Goal: Information Seeking & Learning: Learn about a topic

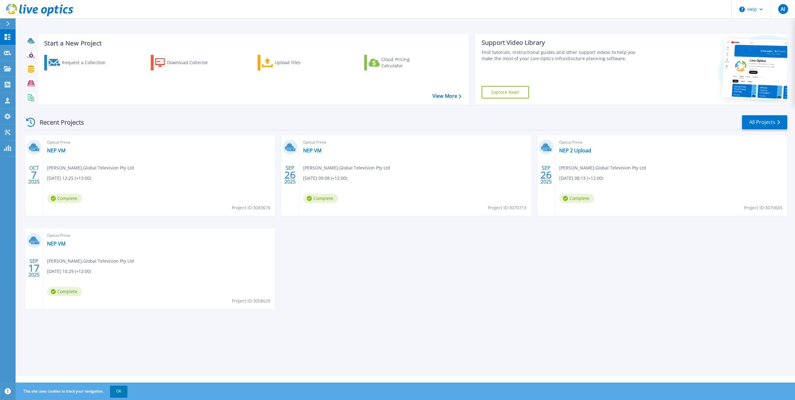
click at [65, 197] on span "Complete" at bounding box center [64, 198] width 35 height 9
click at [33, 164] on div "OCT 7 2025" at bounding box center [34, 174] width 12 height 23
click at [33, 146] on icon at bounding box center [33, 146] width 9 height 7
click at [30, 167] on div "OCT 7 2025" at bounding box center [34, 174] width 12 height 23
click at [7, 147] on rect at bounding box center [6, 148] width 1 height 5
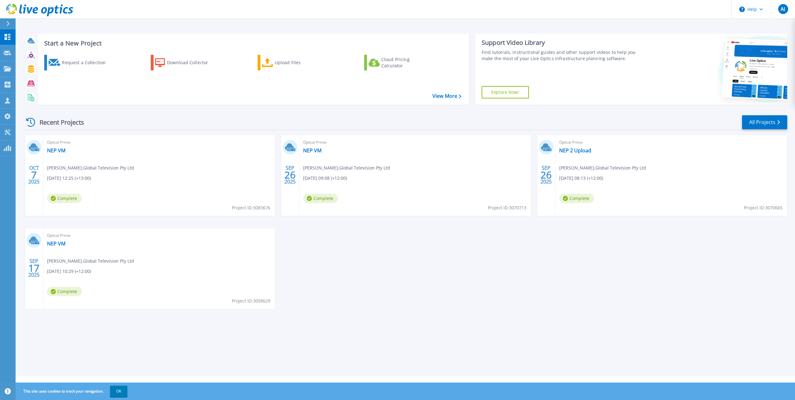
click at [33, 172] on span "7" at bounding box center [34, 174] width 6 height 5
click at [31, 147] on icon at bounding box center [33, 146] width 9 height 7
click at [35, 147] on icon at bounding box center [33, 146] width 9 height 7
click at [76, 145] on span "Optical Prime" at bounding box center [159, 142] width 224 height 7
click at [578, 152] on link "NEP 2 Upload" at bounding box center [575, 150] width 32 height 6
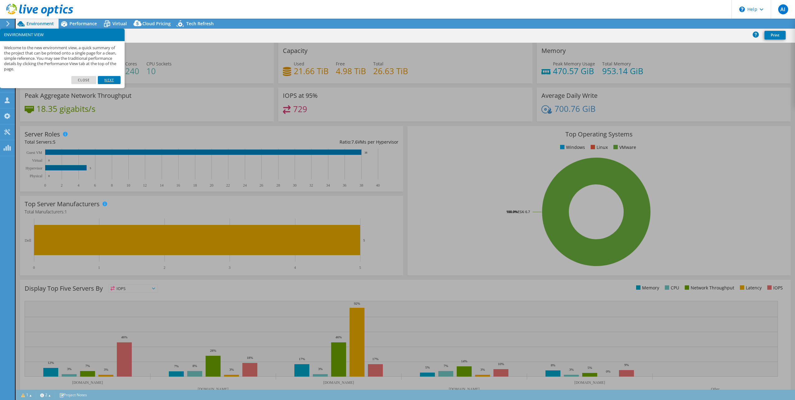
select select "USD"
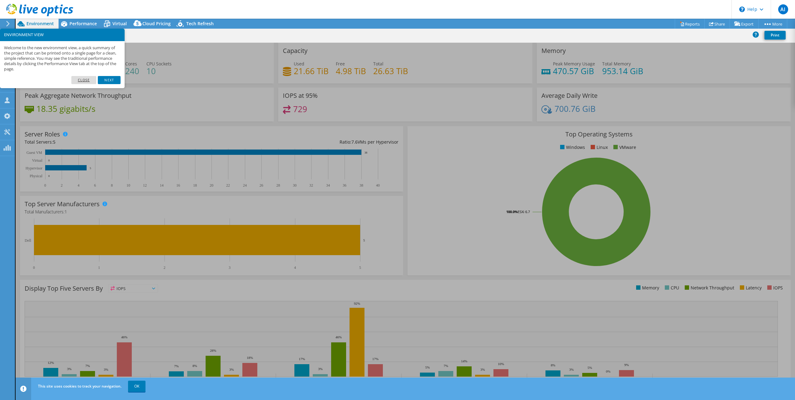
click at [87, 78] on link "Close" at bounding box center [83, 80] width 25 height 8
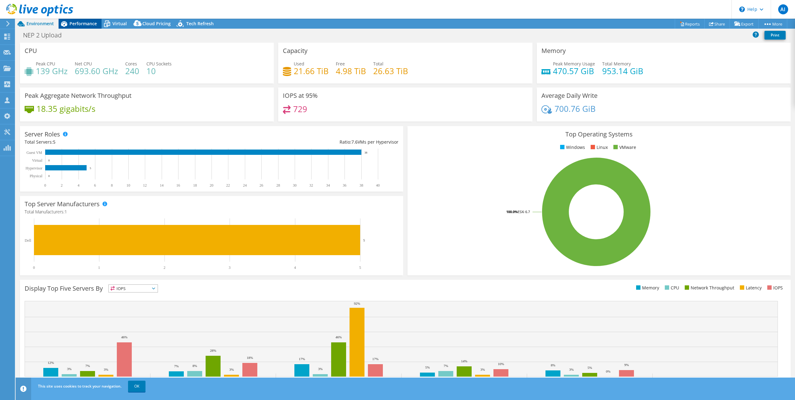
click at [80, 24] on span "Performance" at bounding box center [82, 24] width 27 height 6
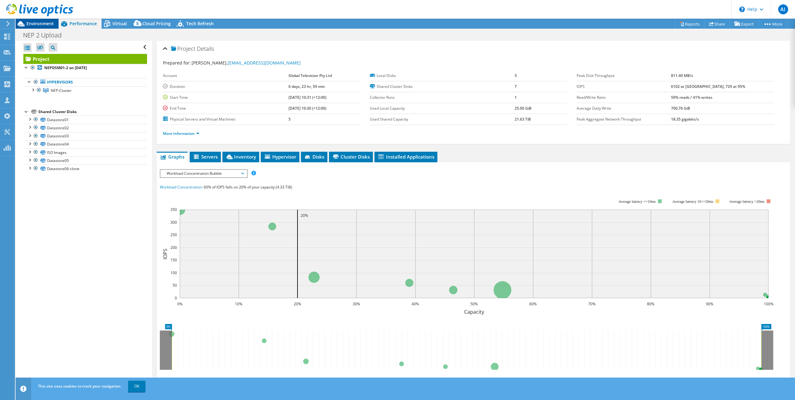
click at [47, 24] on span "Environment" at bounding box center [39, 24] width 27 height 6
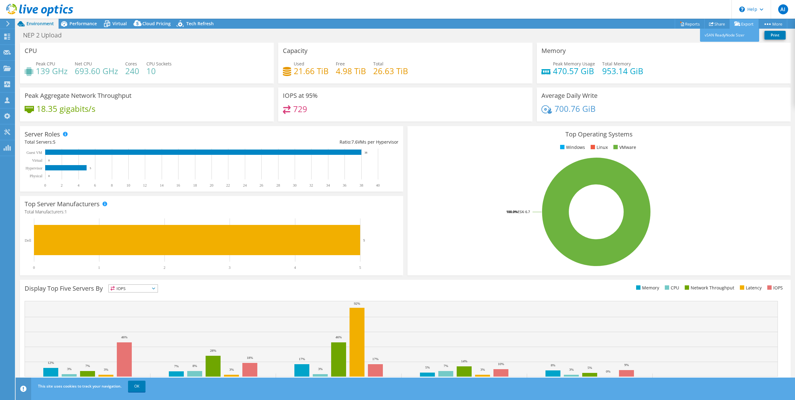
click at [737, 21] on link "Export" at bounding box center [743, 24] width 29 height 10
click at [75, 23] on span "Performance" at bounding box center [82, 24] width 27 height 6
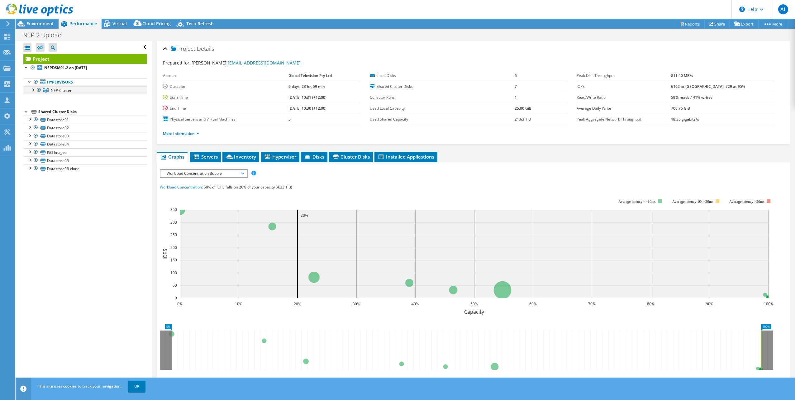
click at [33, 91] on div at bounding box center [33, 89] width 6 height 6
click at [207, 152] on li "Servers" at bounding box center [205, 157] width 31 height 11
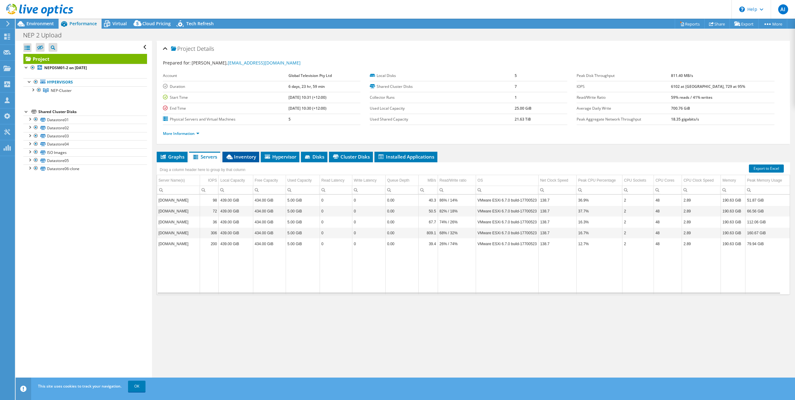
click at [240, 157] on span "Inventory" at bounding box center [240, 157] width 31 height 6
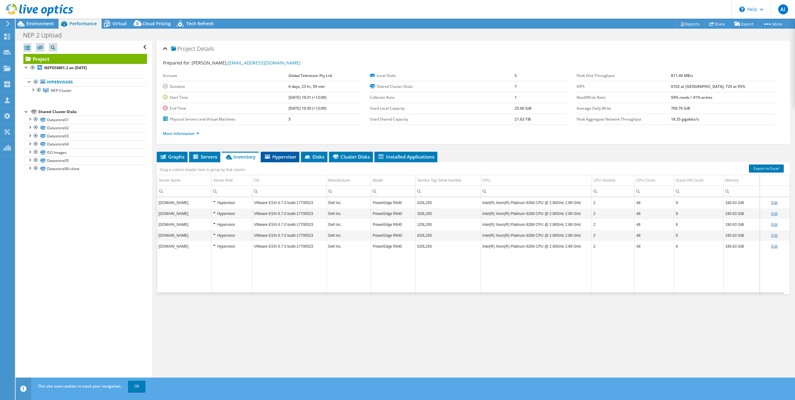
click at [281, 155] on span "Hypervisor" at bounding box center [280, 157] width 32 height 6
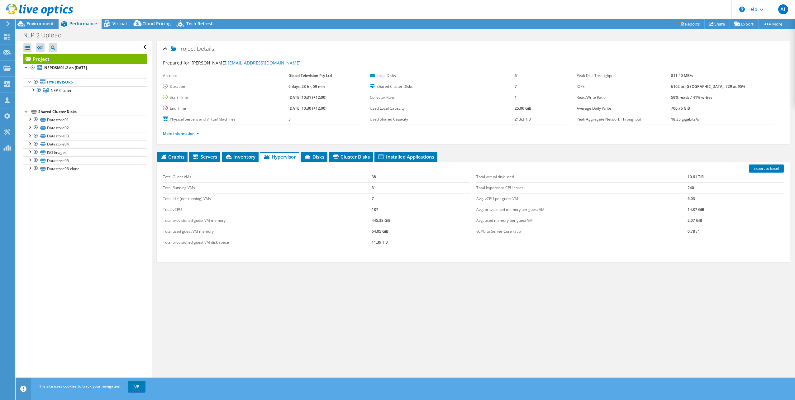
click at [156, 159] on div "Project Details Prepared for: Geremy Brown, gbrown@nepgroup.com Account Global …" at bounding box center [473, 214] width 642 height 347
click at [172, 156] on span "Graphs" at bounding box center [172, 157] width 25 height 6
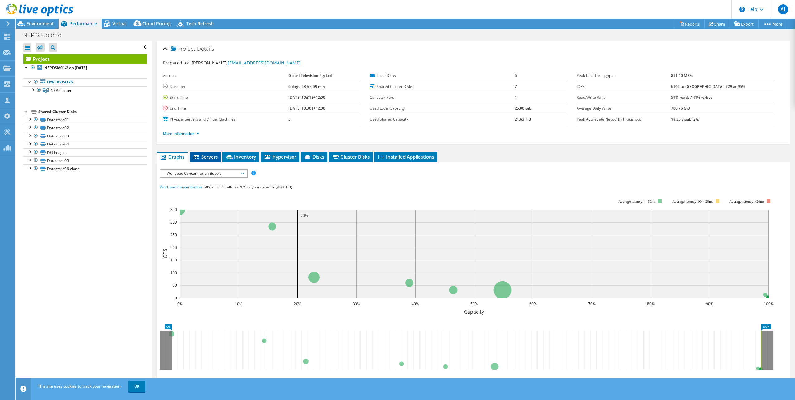
click at [211, 157] on span "Servers" at bounding box center [205, 157] width 25 height 6
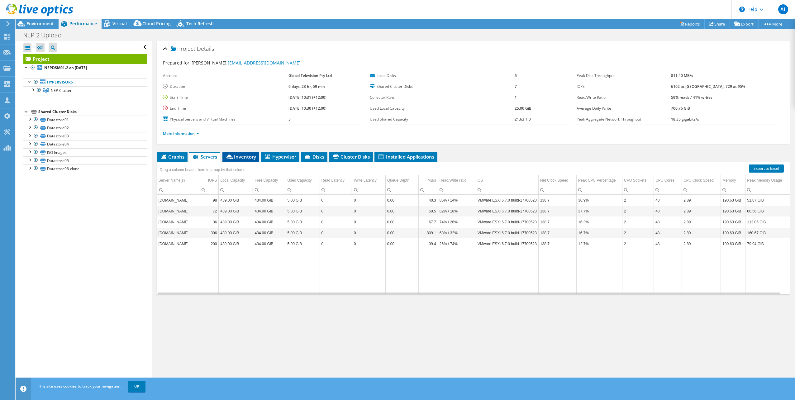
click at [235, 155] on span "Inventory" at bounding box center [240, 157] width 31 height 6
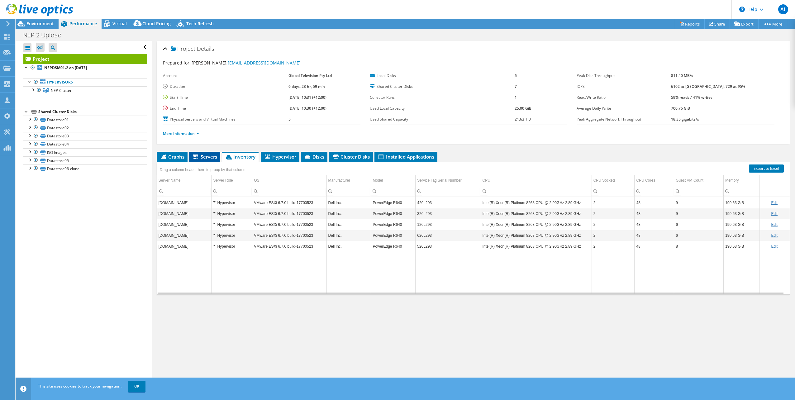
click at [204, 156] on span "Servers" at bounding box center [204, 157] width 25 height 6
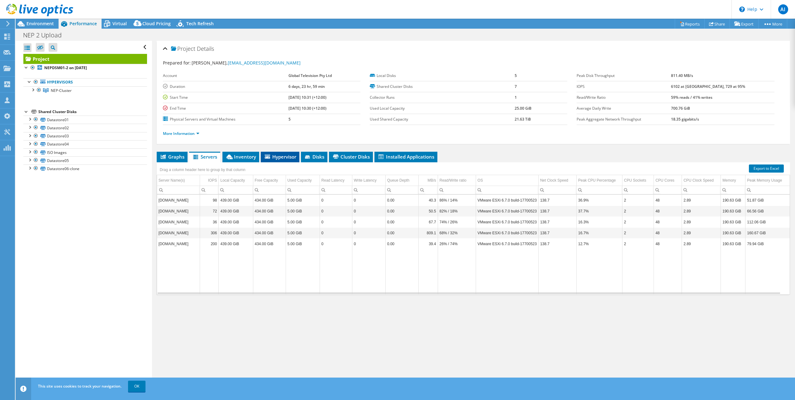
click at [275, 155] on span "Hypervisor" at bounding box center [280, 157] width 32 height 6
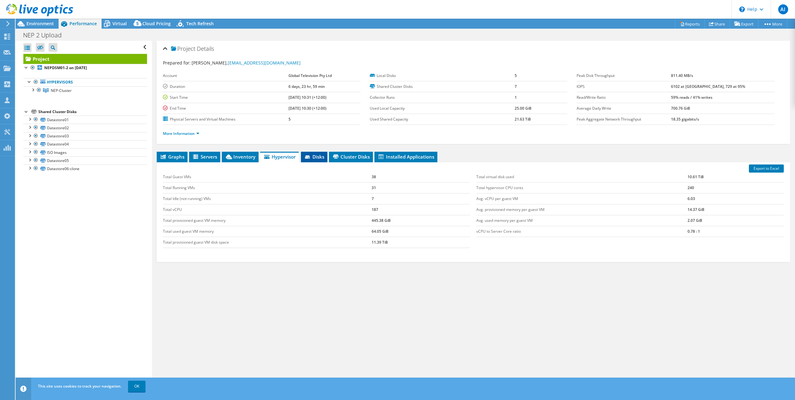
click at [317, 158] on span "Disks" at bounding box center [314, 157] width 20 height 6
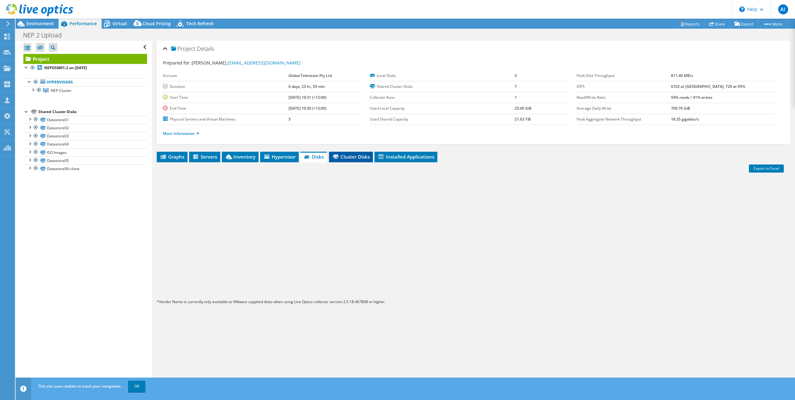
click at [347, 156] on span "Cluster Disks" at bounding box center [351, 157] width 38 height 6
click at [414, 156] on span "Installed Applications" at bounding box center [405, 157] width 57 height 6
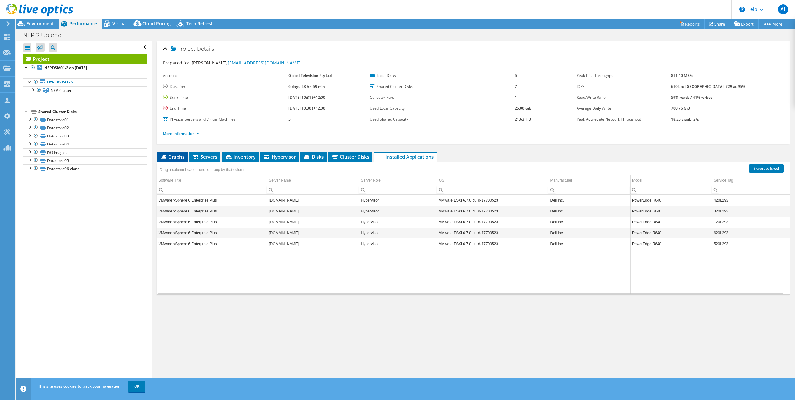
click at [175, 158] on span "Graphs" at bounding box center [172, 157] width 25 height 6
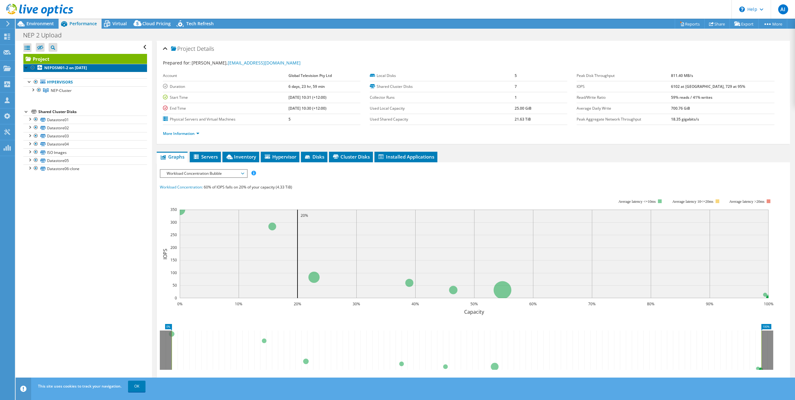
click at [59, 67] on b "NEPDSM01-2 on 9/26/2025" at bounding box center [65, 67] width 43 height 5
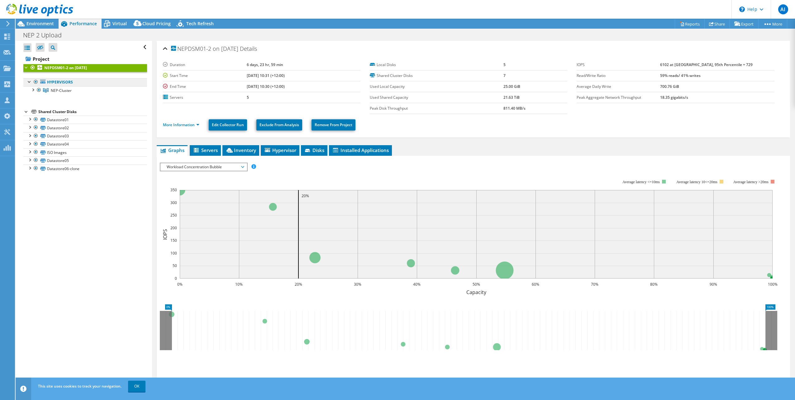
click at [43, 81] on icon at bounding box center [42, 81] width 5 height 4
click at [30, 82] on div at bounding box center [29, 81] width 6 height 6
click at [44, 67] on link "NEPDSM01-2 on 9/26/2025" at bounding box center [85, 68] width 124 height 8
click at [28, 67] on div at bounding box center [26, 67] width 6 height 6
click at [28, 68] on div "Projects" at bounding box center [30, 69] width 30 height 16
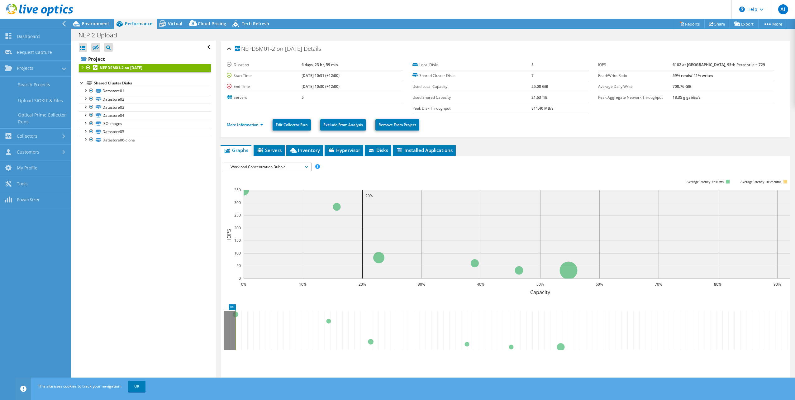
drag, startPoint x: 165, startPoint y: 201, endPoint x: 103, endPoint y: 90, distance: 127.1
click at [165, 201] on div "Open All Close All Hide Excluded Nodes Project Tree Filter" at bounding box center [143, 214] width 144 height 347
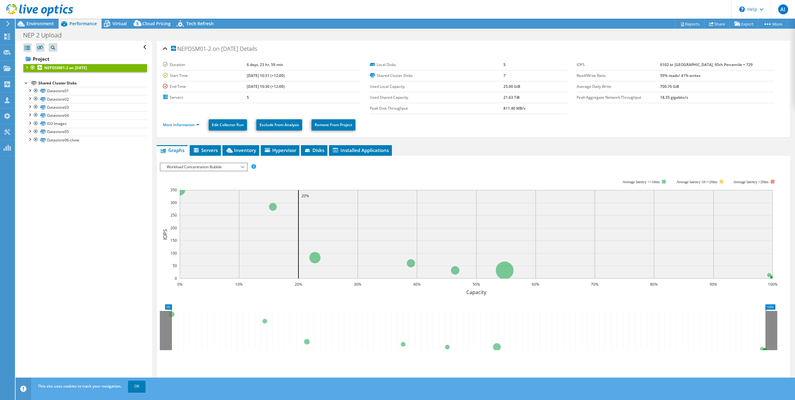
click at [27, 67] on div at bounding box center [26, 67] width 6 height 6
click at [53, 83] on link "Hypervisors" at bounding box center [85, 82] width 124 height 8
click at [31, 78] on div at bounding box center [29, 81] width 6 height 6
click at [45, 88] on icon at bounding box center [46, 90] width 6 height 4
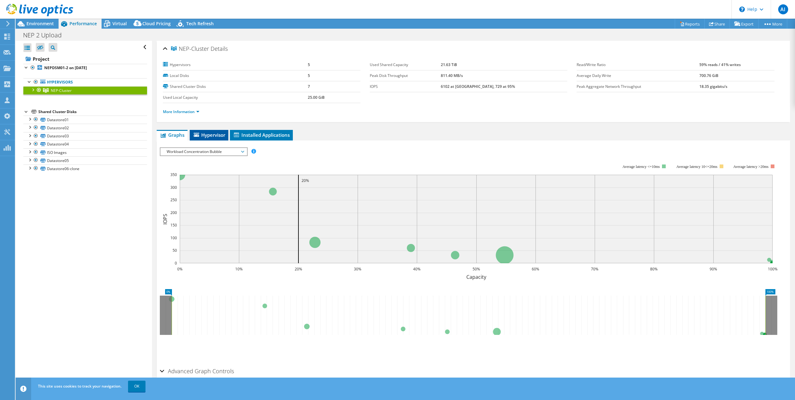
click at [208, 136] on span "Hypervisor" at bounding box center [209, 135] width 32 height 6
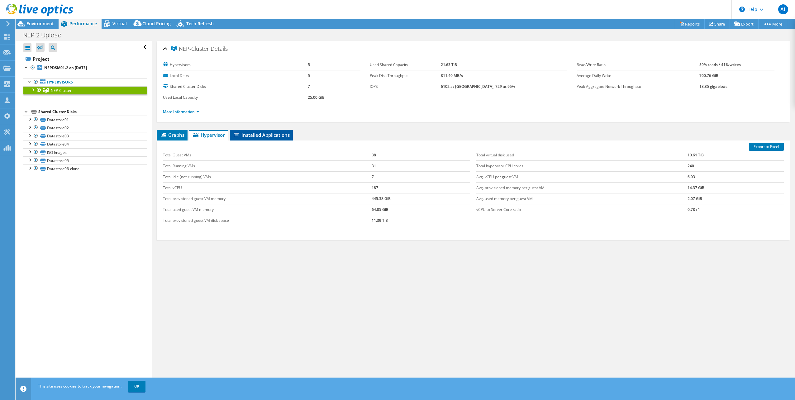
click at [248, 135] on span "Installed Applications" at bounding box center [261, 135] width 57 height 6
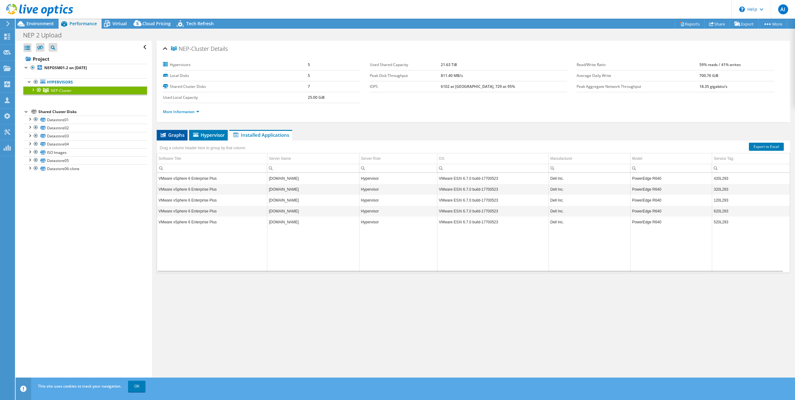
click at [174, 134] on span "Graphs" at bounding box center [172, 135] width 25 height 6
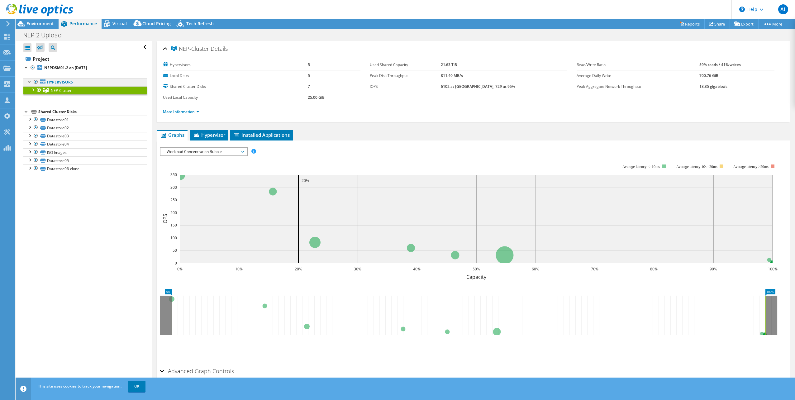
click at [51, 83] on link "Hypervisors" at bounding box center [85, 82] width 124 height 8
click at [59, 79] on link "Hypervisors" at bounding box center [85, 82] width 124 height 8
click at [59, 67] on b "NEPDSM01-2 on 9/26/2025" at bounding box center [65, 67] width 43 height 5
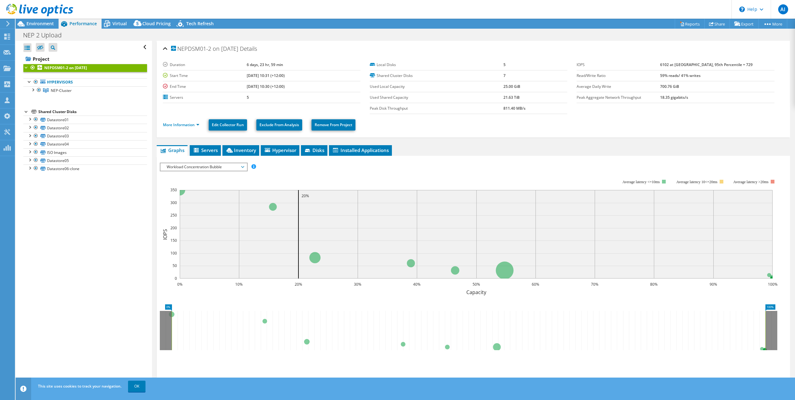
click at [204, 156] on div "IOPS Disk Throughput IO Size Latency Queue Depth CPU Percentage Memory Page Fau…" at bounding box center [473, 268] width 627 height 224
click at [208, 149] on span "Servers" at bounding box center [205, 150] width 25 height 6
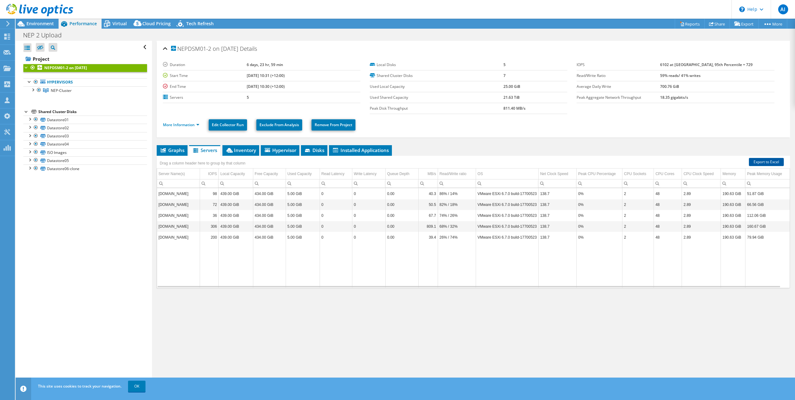
click at [759, 159] on link "Export to Excel" at bounding box center [766, 162] width 35 height 8
click at [485, 284] on td "Data grid" at bounding box center [506, 265] width 63 height 45
click at [239, 152] on span "Inventory" at bounding box center [240, 150] width 31 height 6
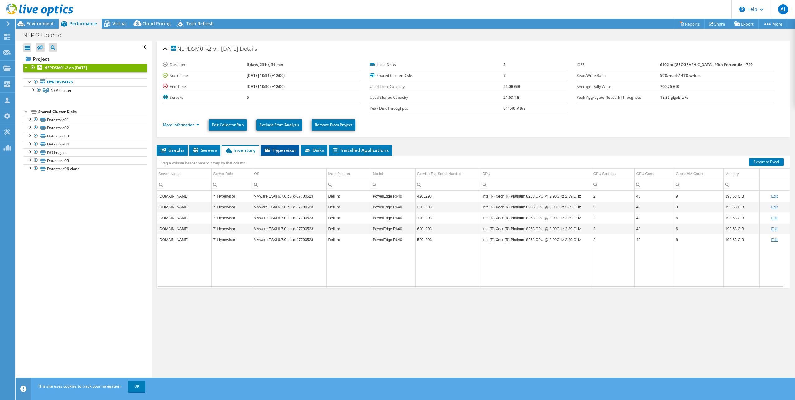
click at [274, 151] on span "Hypervisor" at bounding box center [280, 150] width 32 height 6
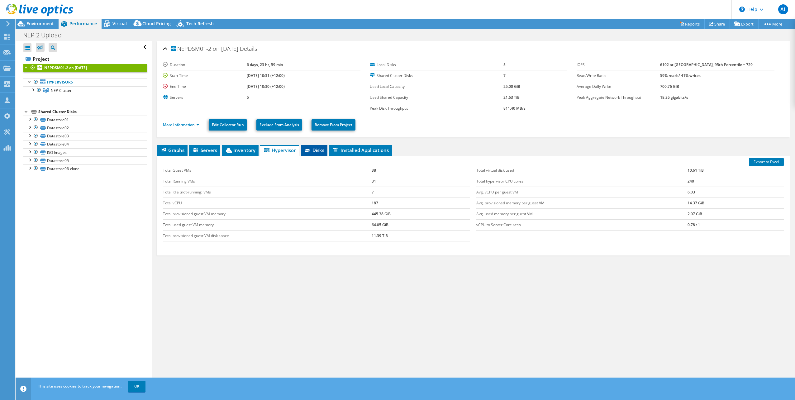
click at [315, 147] on span "Disks" at bounding box center [314, 150] width 20 height 6
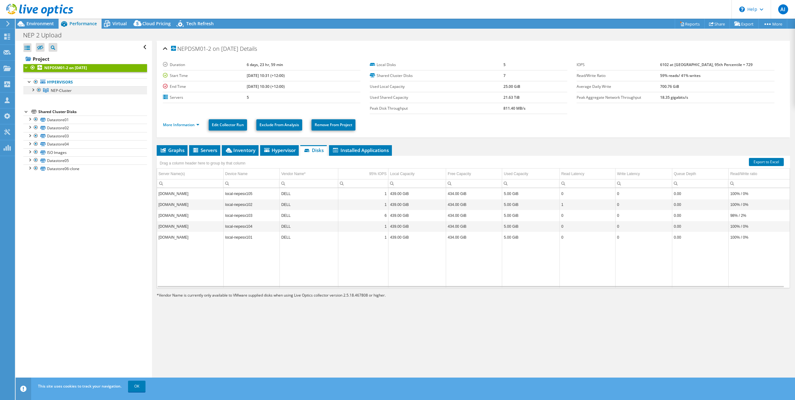
click at [50, 89] on link "NEP-Cluster" at bounding box center [85, 90] width 124 height 8
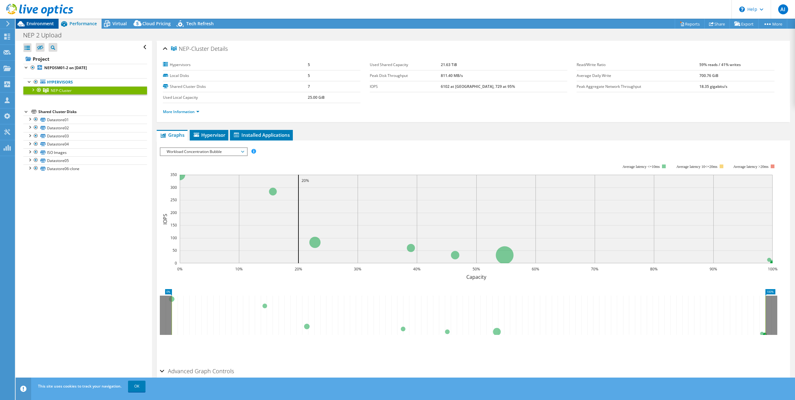
click at [43, 22] on span "Environment" at bounding box center [39, 24] width 27 height 6
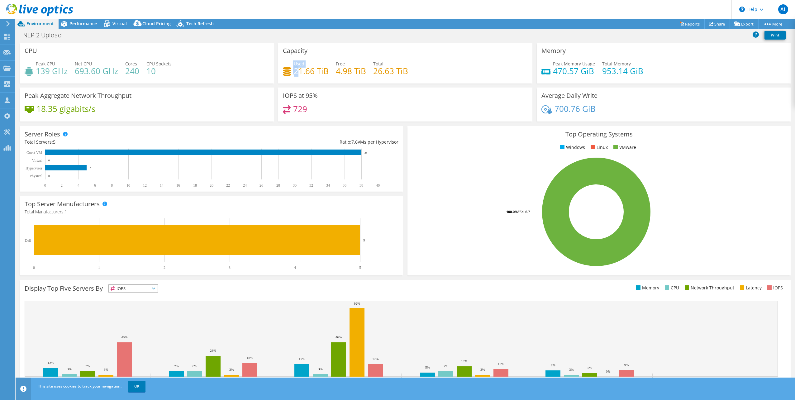
drag, startPoint x: 295, startPoint y: 69, endPoint x: 387, endPoint y: 60, distance: 92.9
click at [387, 60] on div "Capacity Used 21.66 TiB Free 4.98 TiB Total 26.63 TiB" at bounding box center [405, 63] width 254 height 41
drag, startPoint x: 387, startPoint y: 60, endPoint x: 369, endPoint y: 69, distance: 20.2
click at [369, 69] on div "Used 21.66 TiB Free 4.98 TiB Total 26.63 TiB" at bounding box center [405, 70] width 244 height 20
drag, startPoint x: 598, startPoint y: 69, endPoint x: 657, endPoint y: 66, distance: 59.5
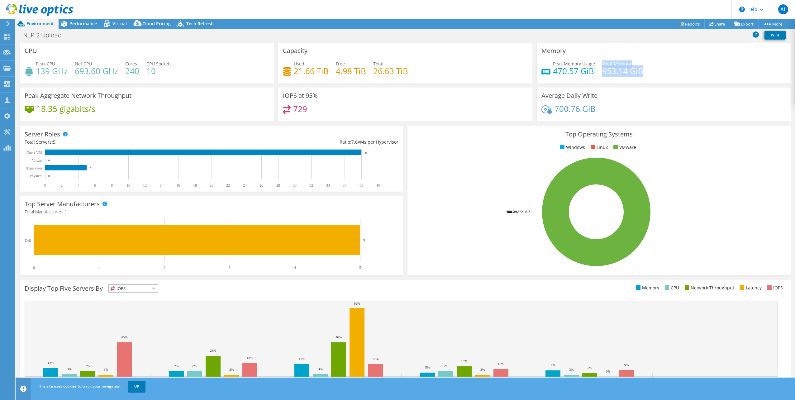
click at [657, 66] on div "Peak Memory Usage 470.57 GiB Total Memory 953.14 GiB" at bounding box center [663, 70] width 244 height 20
click at [566, 68] on h4 "470.57 GiB" at bounding box center [574, 71] width 42 height 7
click at [67, 168] on rect at bounding box center [65, 167] width 41 height 5
click at [77, 154] on rect at bounding box center [203, 151] width 316 height 5
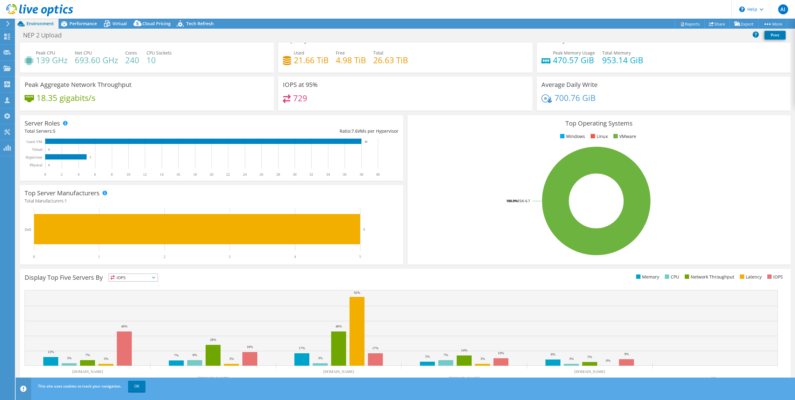
scroll to position [16, 0]
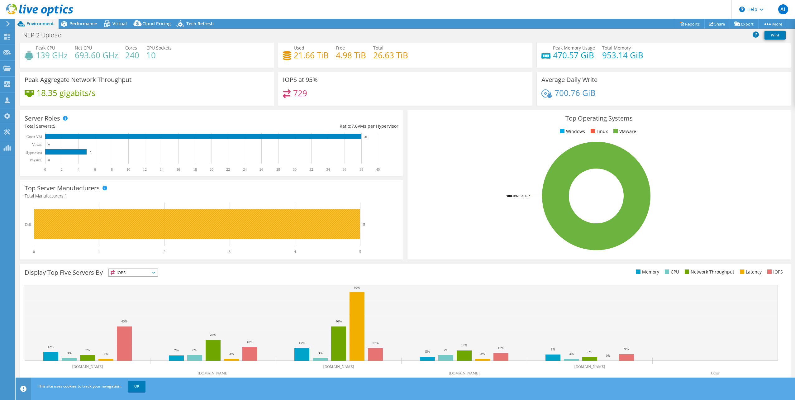
click at [105, 222] on rect at bounding box center [197, 224] width 326 height 30
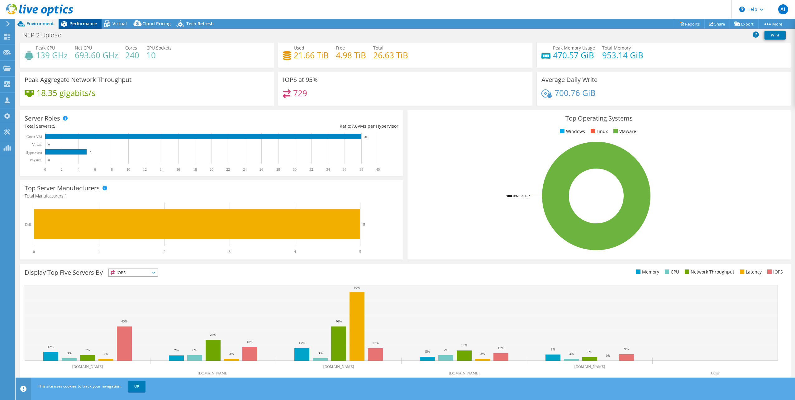
click at [77, 22] on span "Performance" at bounding box center [82, 24] width 27 height 6
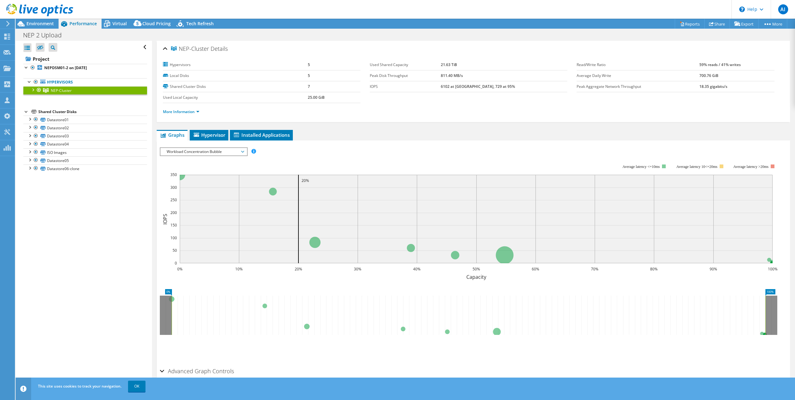
scroll to position [0, 0]
click at [43, 80] on icon at bounding box center [42, 81] width 5 height 4
click at [26, 82] on link "Hypervisors" at bounding box center [85, 82] width 124 height 8
click at [30, 82] on div at bounding box center [29, 81] width 6 height 6
click at [48, 83] on link "Hypervisors" at bounding box center [85, 82] width 124 height 8
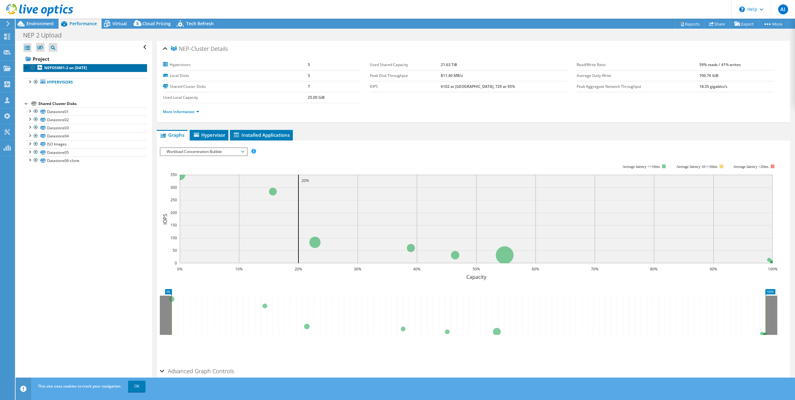
click at [52, 64] on link "NEPDSM01-2 on 9/26/2025" at bounding box center [85, 68] width 124 height 8
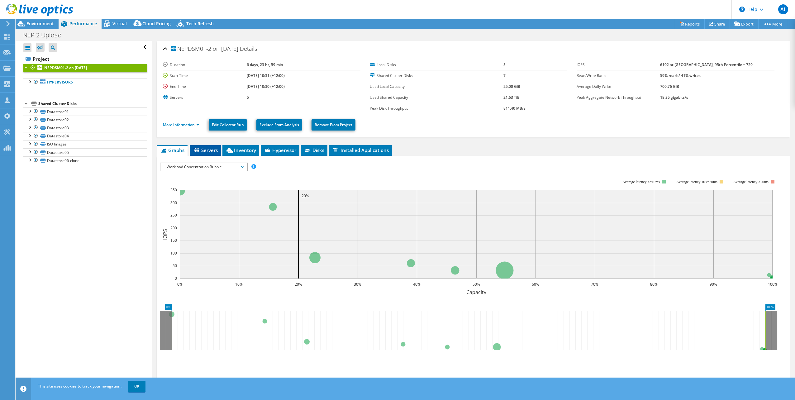
click at [201, 149] on span "Servers" at bounding box center [205, 150] width 25 height 6
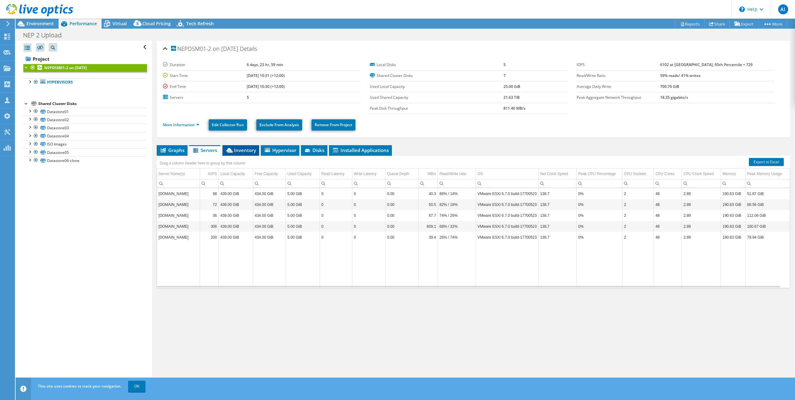
click at [234, 149] on span "Inventory" at bounding box center [240, 150] width 31 height 6
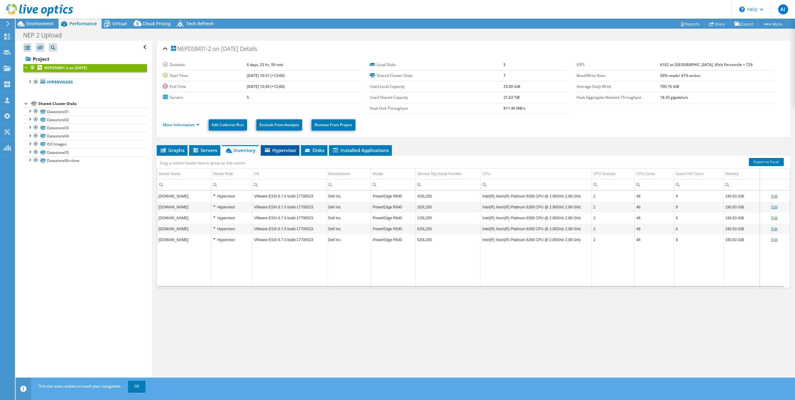
click at [281, 152] on span "Hypervisor" at bounding box center [280, 150] width 32 height 6
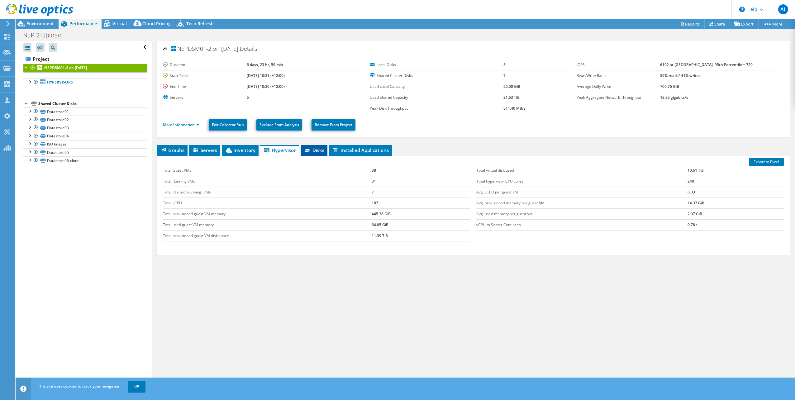
click at [318, 146] on li "Disks" at bounding box center [314, 150] width 26 height 11
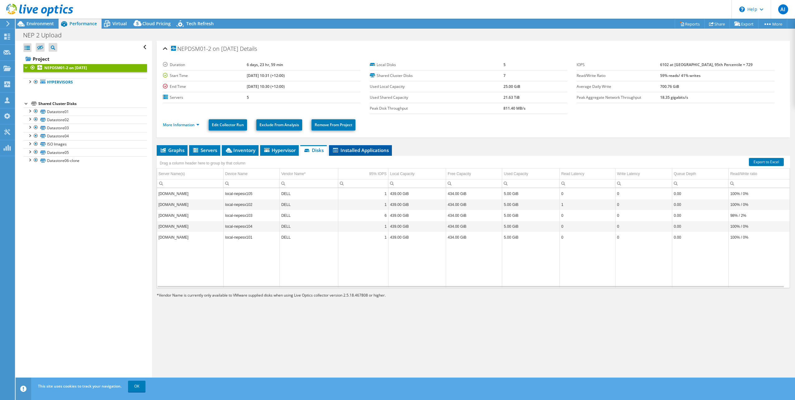
click at [370, 148] on span "Installed Applications" at bounding box center [360, 150] width 57 height 6
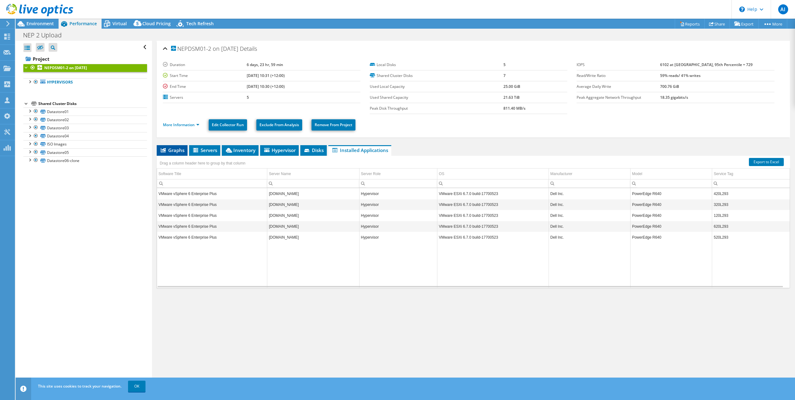
click at [171, 152] on span "Graphs" at bounding box center [172, 150] width 25 height 6
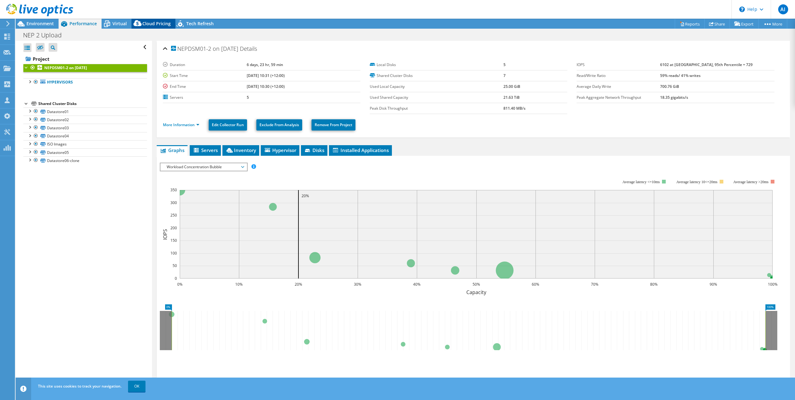
click at [162, 24] on span "Cloud Pricing" at bounding box center [156, 24] width 28 height 6
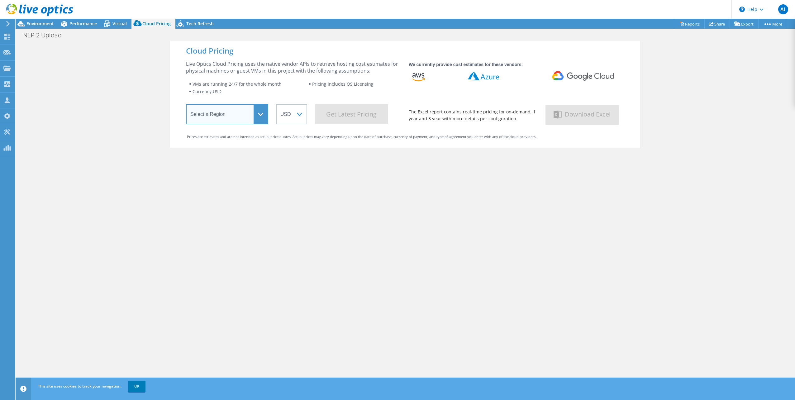
click at [231, 110] on select "Select a Region Asia Pacific (Hong Kong) Asia Pacific (Mumbai) Asia Pacific (Se…" at bounding box center [227, 114] width 82 height 20
select select "Singapore"
click at [186, 105] on select "Select a Region Asia Pacific (Hong Kong) Asia Pacific (Mumbai) Asia Pacific (Se…" at bounding box center [227, 114] width 82 height 20
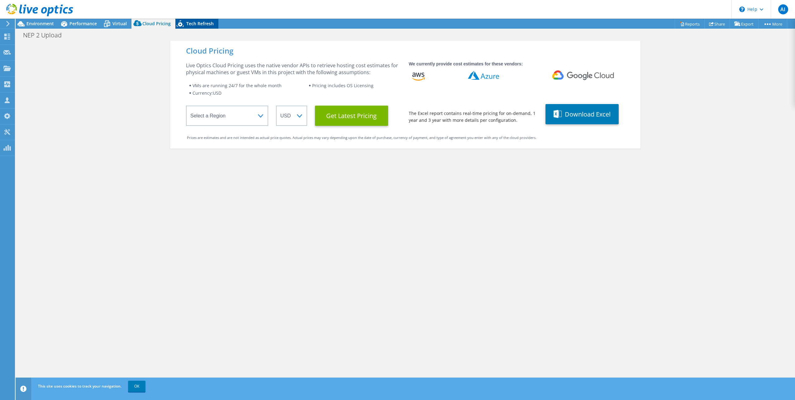
click at [184, 20] on icon at bounding box center [180, 24] width 11 height 13
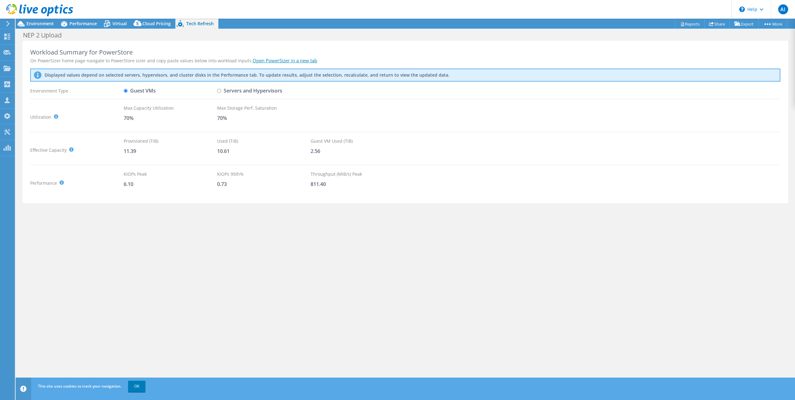
click at [219, 90] on input "Servers and Hypervisors" at bounding box center [219, 91] width 4 height 4
radio input "true"
radio input "false"
click at [44, 23] on span "Environment" at bounding box center [39, 24] width 27 height 6
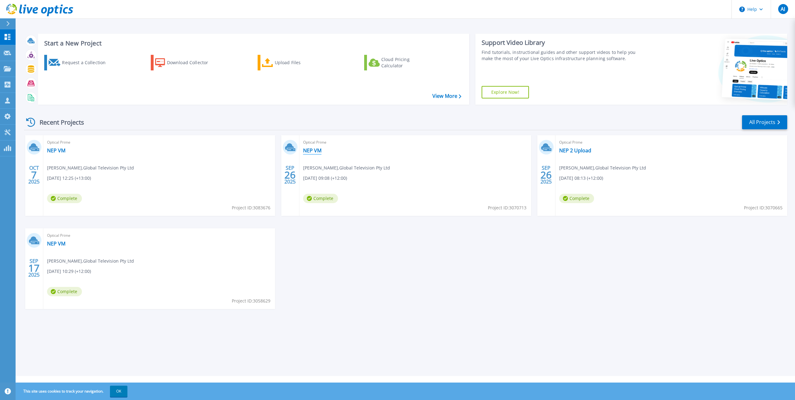
click at [311, 149] on link "NEP VM" at bounding box center [312, 150] width 18 height 6
click at [55, 148] on link "NEP VM" at bounding box center [56, 150] width 18 height 6
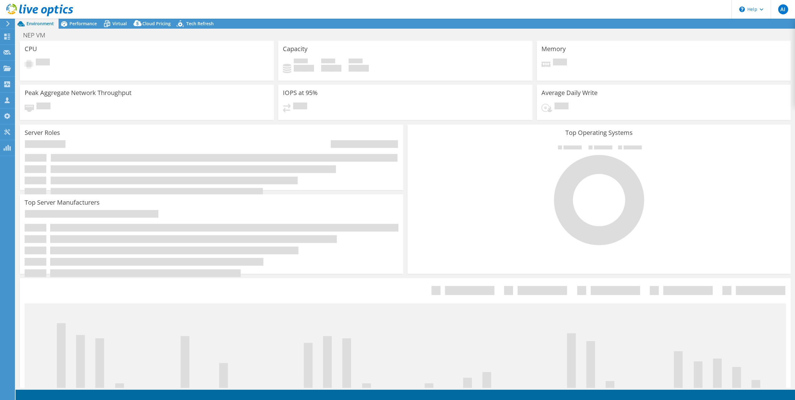
select select "USD"
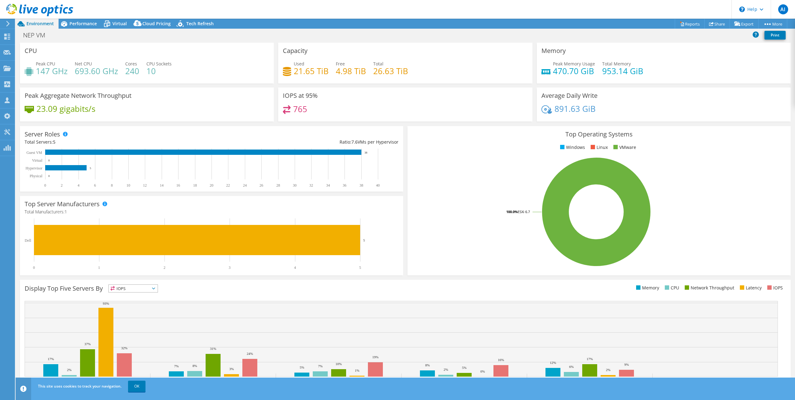
scroll to position [16, 0]
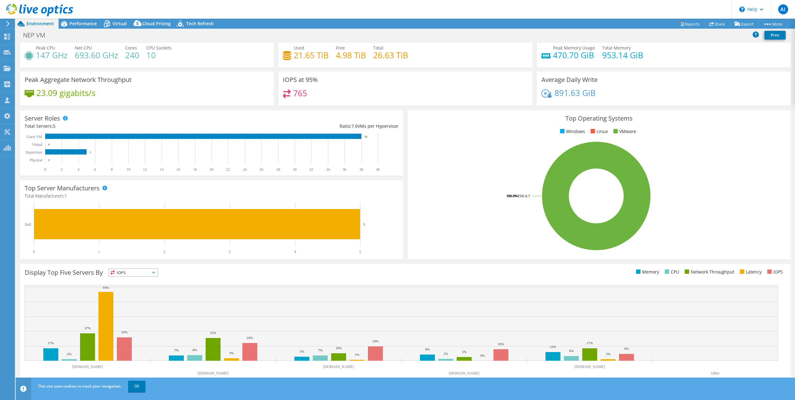
click at [116, 272] on span "IOPS" at bounding box center [133, 272] width 49 height 7
click at [122, 288] on li "Memory" at bounding box center [133, 289] width 49 height 9
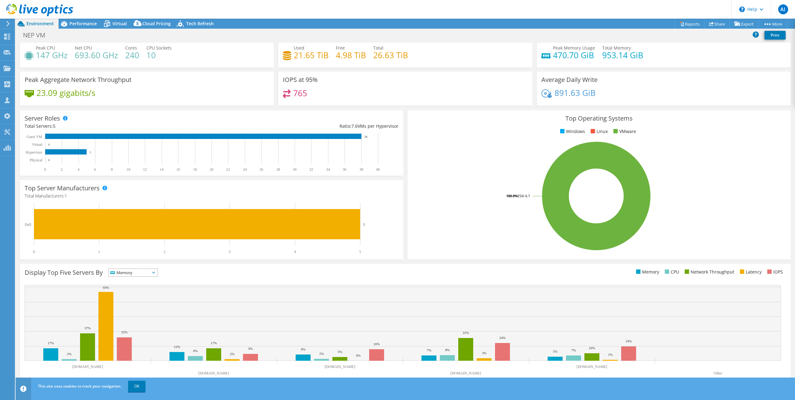
click at [129, 273] on span "Memory" at bounding box center [129, 272] width 41 height 7
click at [129, 294] on li "CPU" at bounding box center [133, 298] width 49 height 9
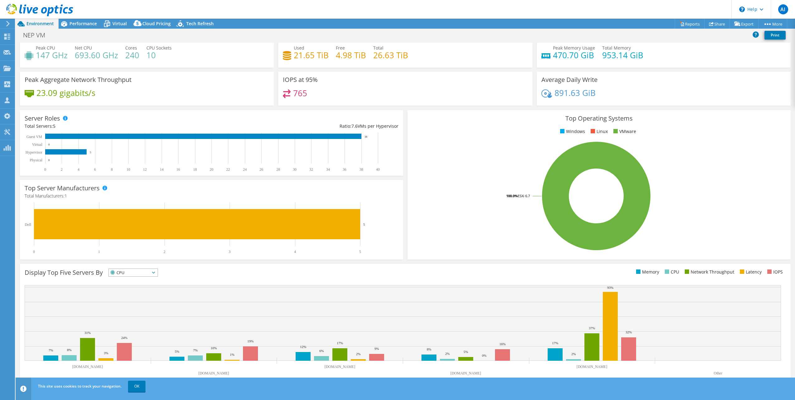
click at [139, 275] on span "CPU" at bounding box center [129, 272] width 41 height 7
click at [134, 281] on li "IOPS" at bounding box center [133, 280] width 49 height 9
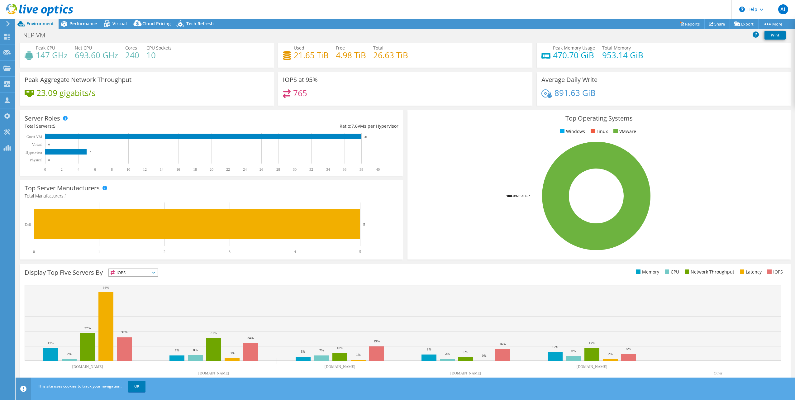
click at [144, 272] on span "IOPS" at bounding box center [129, 272] width 41 height 7
click at [135, 290] on li "Memory" at bounding box center [133, 289] width 49 height 9
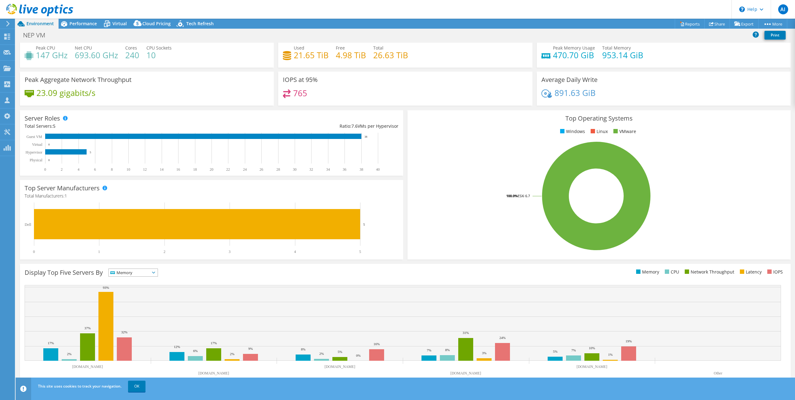
click at [138, 275] on span "Memory" at bounding box center [129, 272] width 41 height 7
click at [138, 304] on li "Network Throughput" at bounding box center [133, 306] width 49 height 9
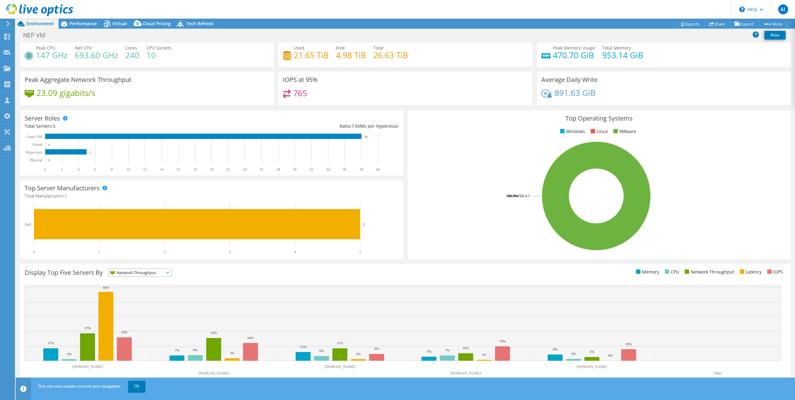
click at [135, 272] on span "Network Throughput" at bounding box center [136, 272] width 55 height 7
click at [131, 314] on li "Latency" at bounding box center [140, 315] width 63 height 9
click at [137, 273] on span "Latency" at bounding box center [129, 272] width 41 height 7
click at [137, 281] on li "IOPS" at bounding box center [133, 280] width 49 height 9
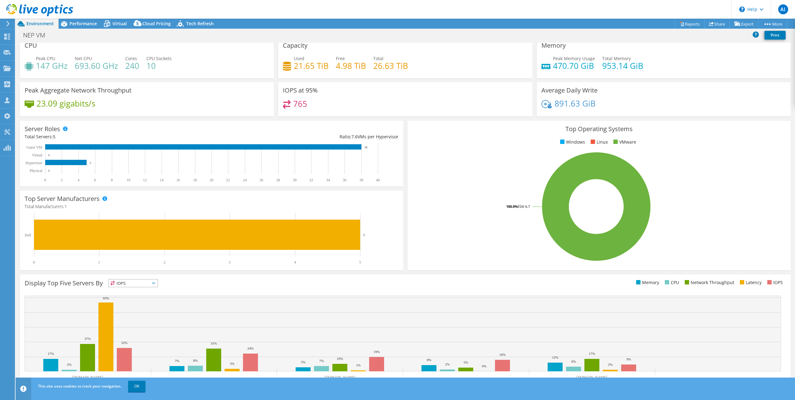
scroll to position [0, 0]
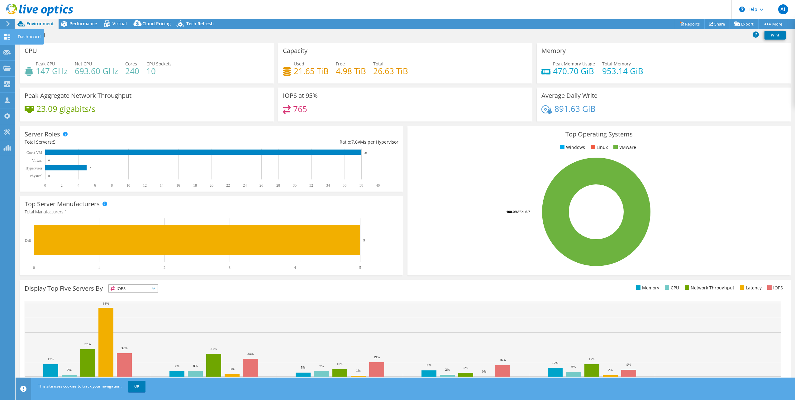
click at [16, 35] on div "Dashboard" at bounding box center [29, 37] width 29 height 16
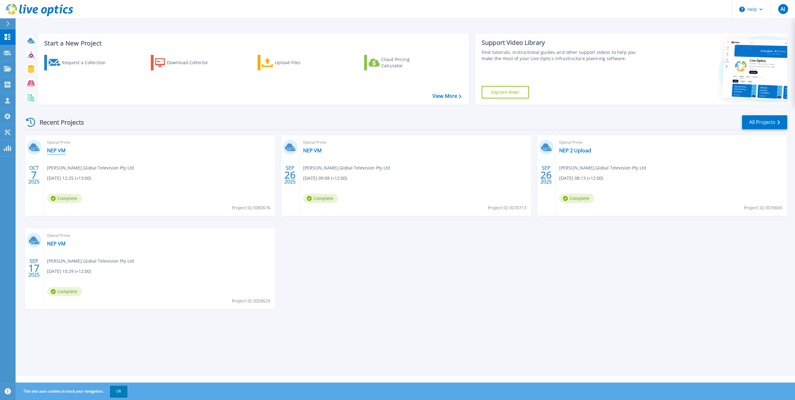
click at [59, 149] on link "NEP VM" at bounding box center [56, 150] width 18 height 6
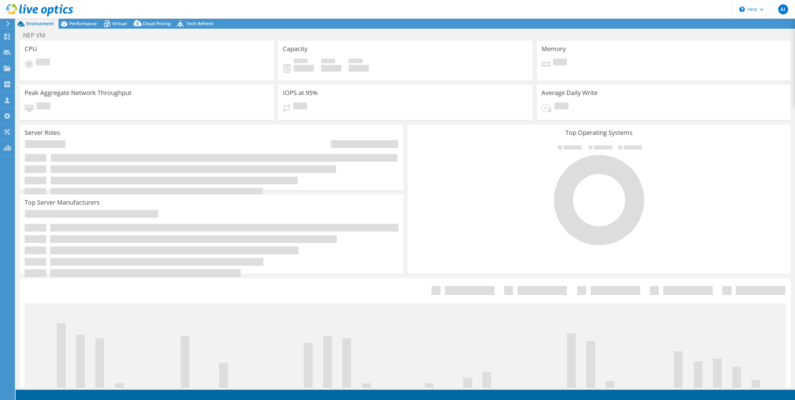
select select "USD"
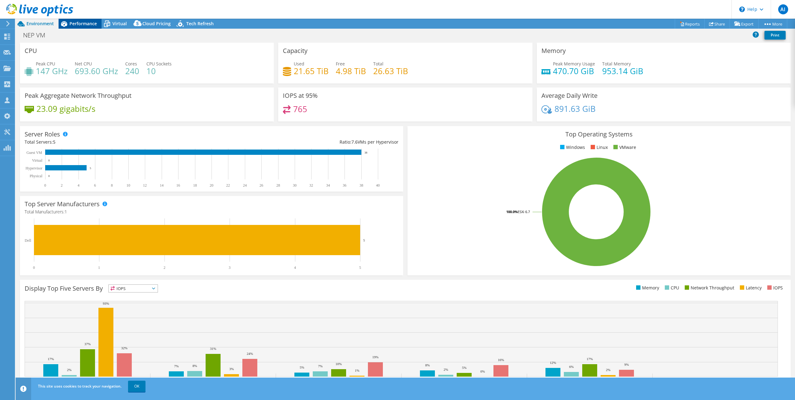
click at [80, 25] on span "Performance" at bounding box center [82, 24] width 27 height 6
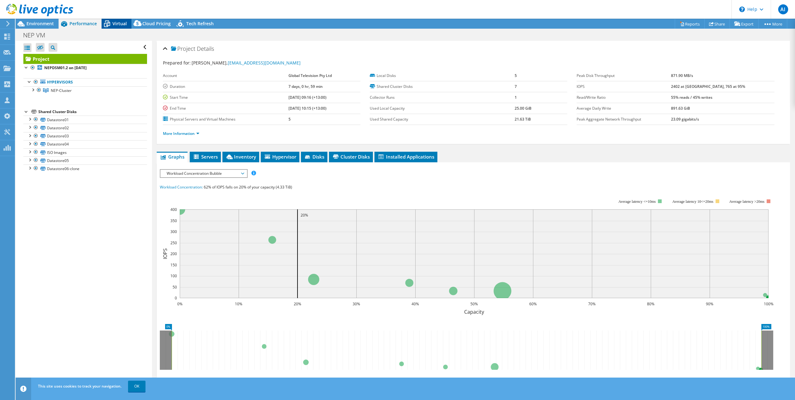
click at [112, 22] on icon at bounding box center [107, 23] width 11 height 11
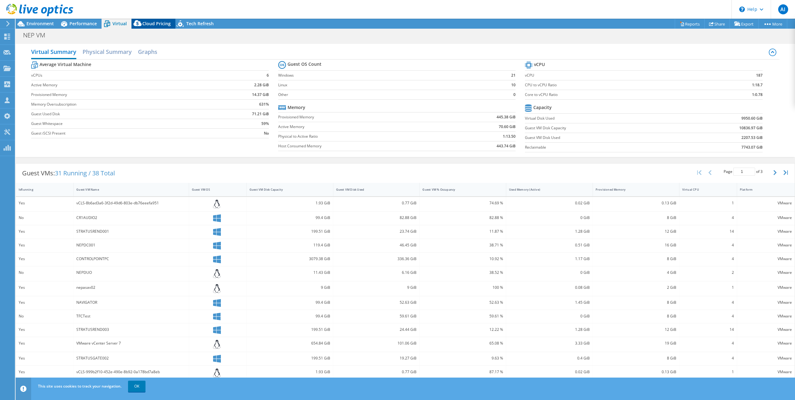
click at [142, 23] on icon at bounding box center [137, 24] width 12 height 12
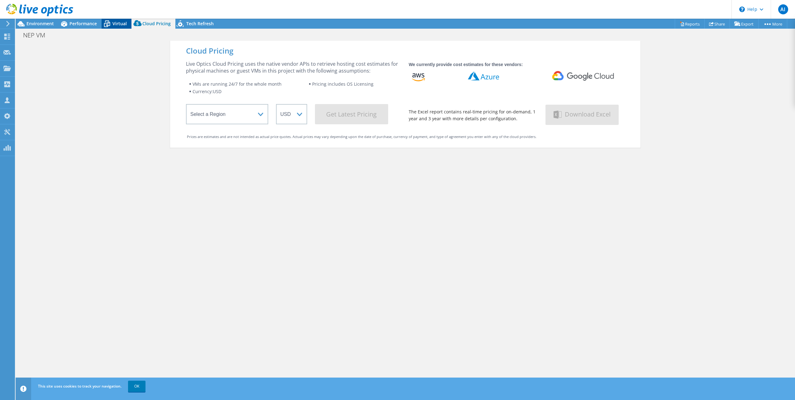
click at [118, 19] on div "Virtual" at bounding box center [117, 24] width 30 height 10
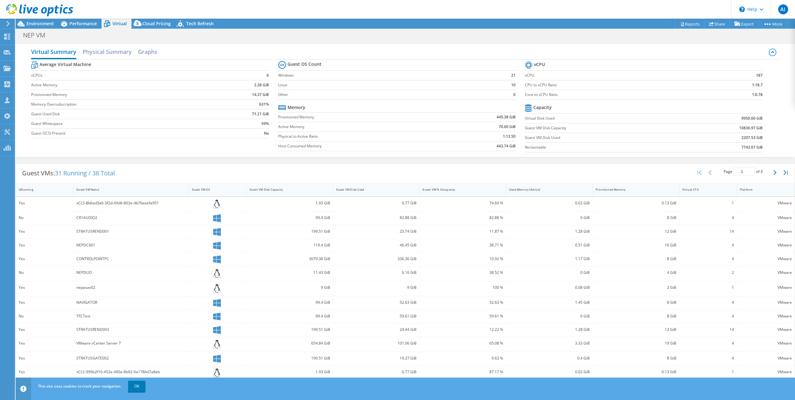
click at [53, 20] on div at bounding box center [36, 10] width 73 height 21
click at [29, 21] on span "Environment" at bounding box center [39, 24] width 27 height 6
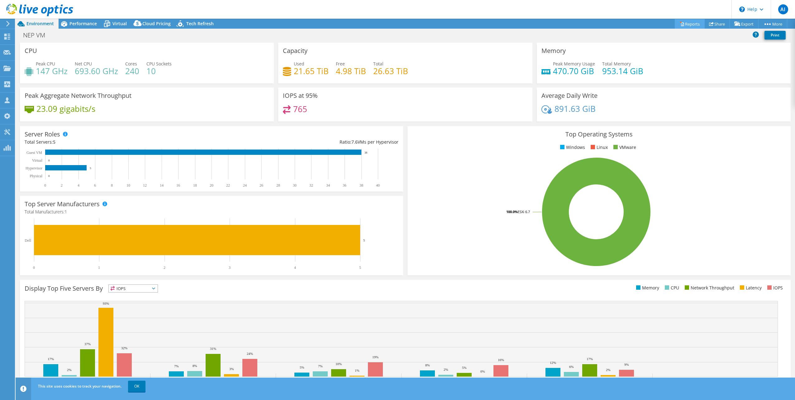
click at [682, 23] on link "Reports" at bounding box center [689, 24] width 30 height 10
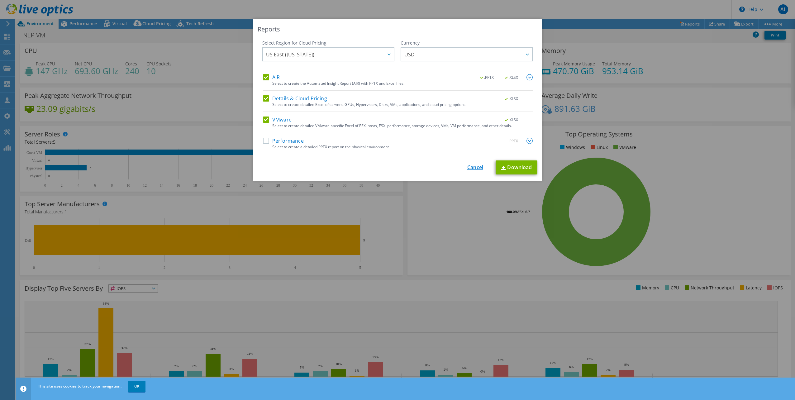
click at [470, 167] on link "Cancel" at bounding box center [475, 167] width 16 height 6
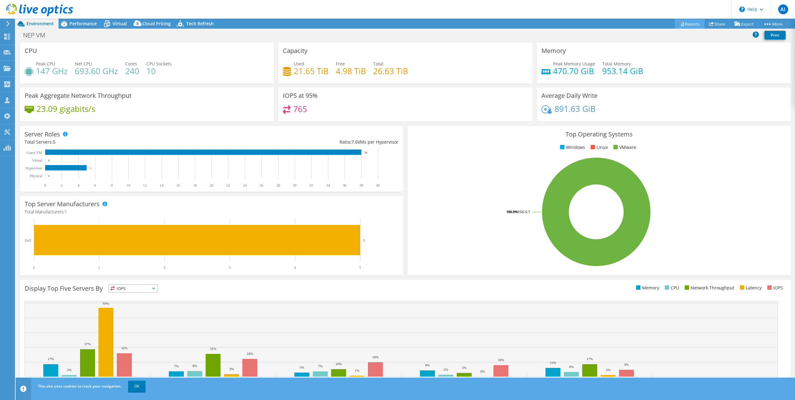
click at [692, 25] on link "Reports" at bounding box center [689, 24] width 30 height 10
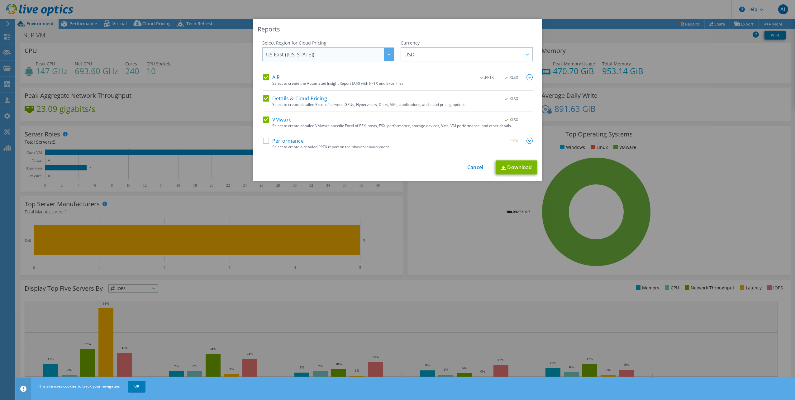
click at [318, 50] on span "US East ([US_STATE])" at bounding box center [330, 54] width 128 height 13
click at [319, 53] on span "US East ([US_STATE])" at bounding box center [330, 54] width 128 height 13
click at [470, 169] on link "Cancel" at bounding box center [475, 167] width 16 height 6
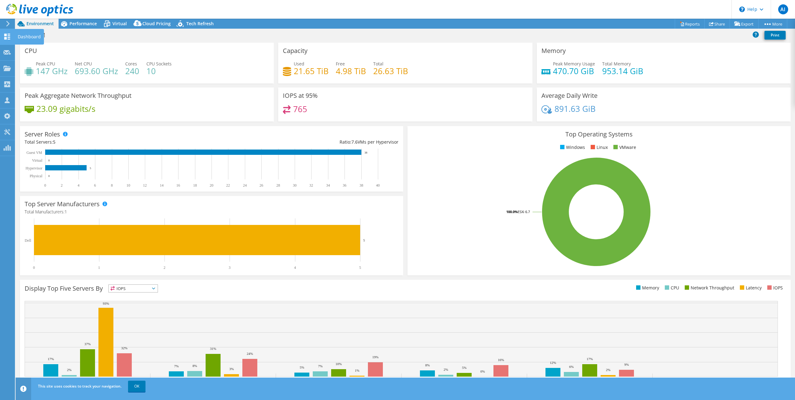
click at [10, 37] on use at bounding box center [7, 37] width 6 height 6
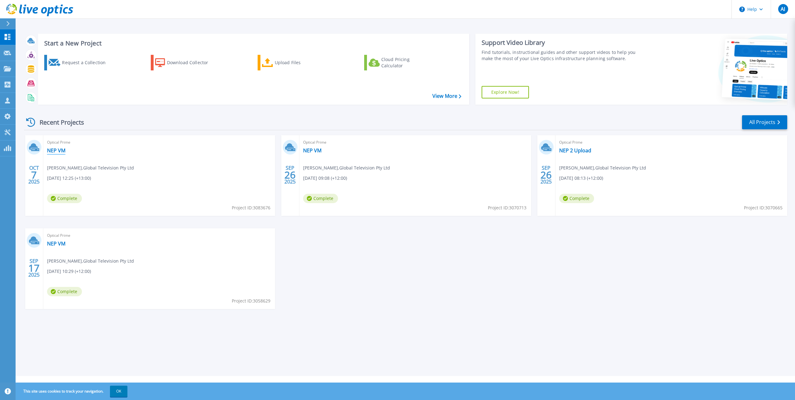
click at [60, 150] on link "NEP VM" at bounding box center [56, 150] width 18 height 6
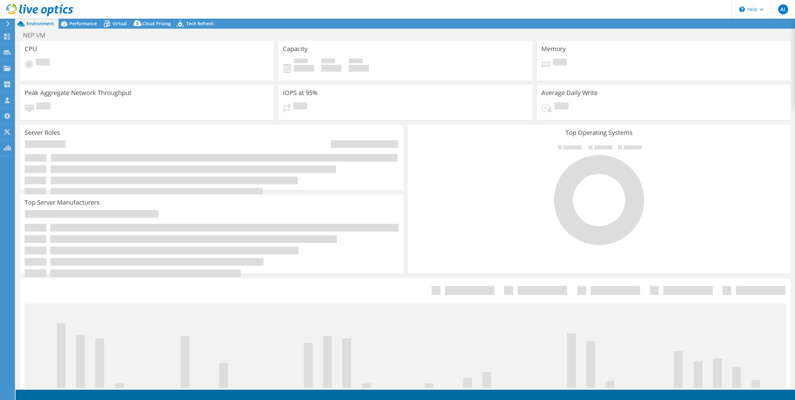
select select "USD"
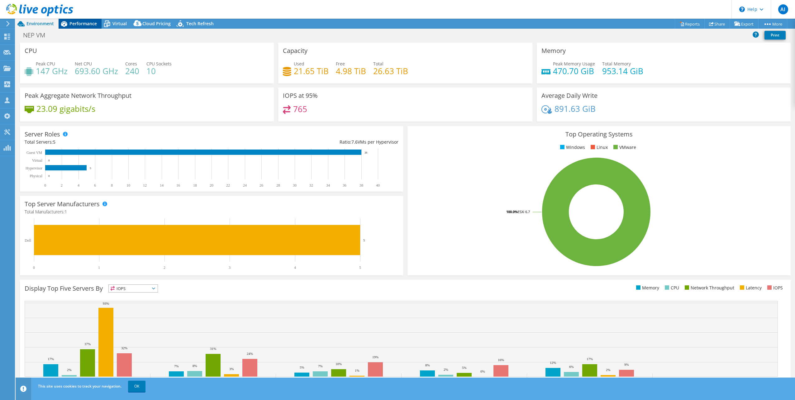
click at [88, 19] on div "Performance" at bounding box center [80, 24] width 43 height 10
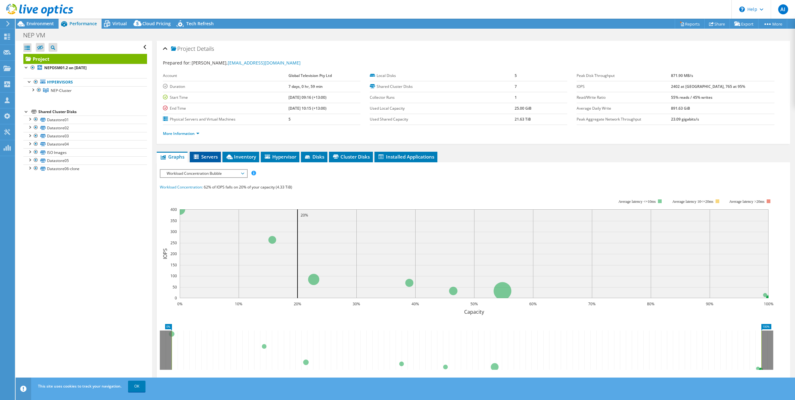
click at [204, 159] on span "Servers" at bounding box center [205, 157] width 25 height 6
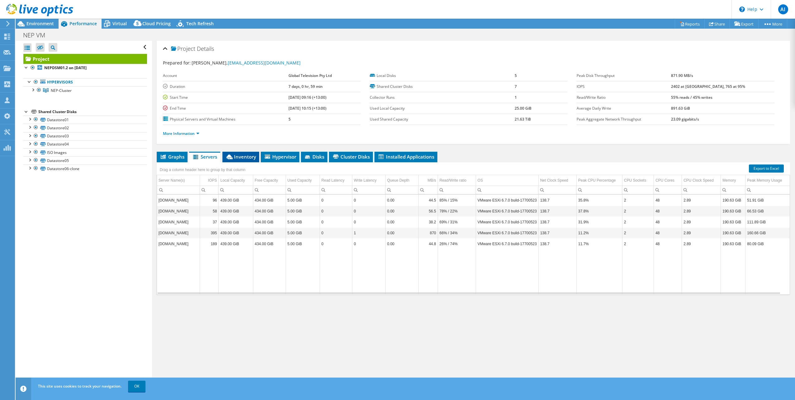
click at [228, 155] on icon at bounding box center [229, 156] width 6 height 5
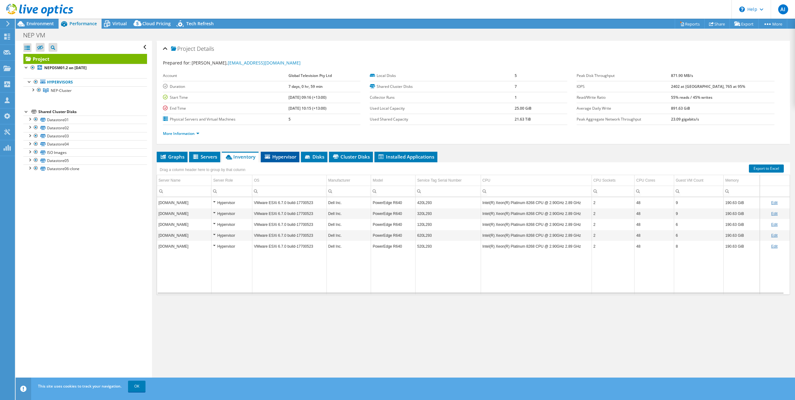
click at [284, 158] on span "Hypervisor" at bounding box center [280, 157] width 32 height 6
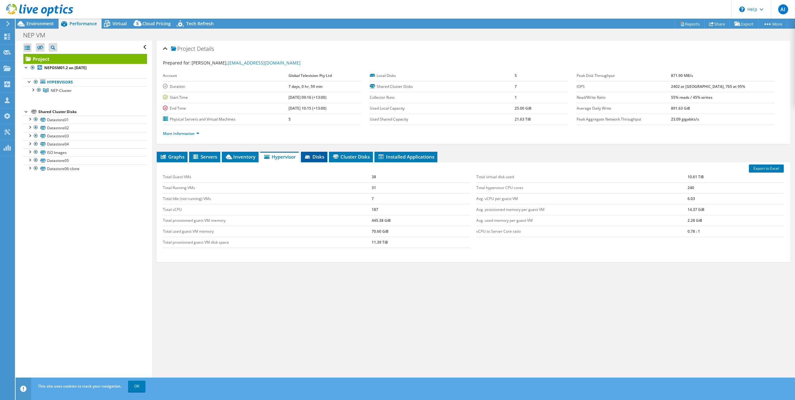
click at [313, 156] on span "Disks" at bounding box center [314, 157] width 20 height 6
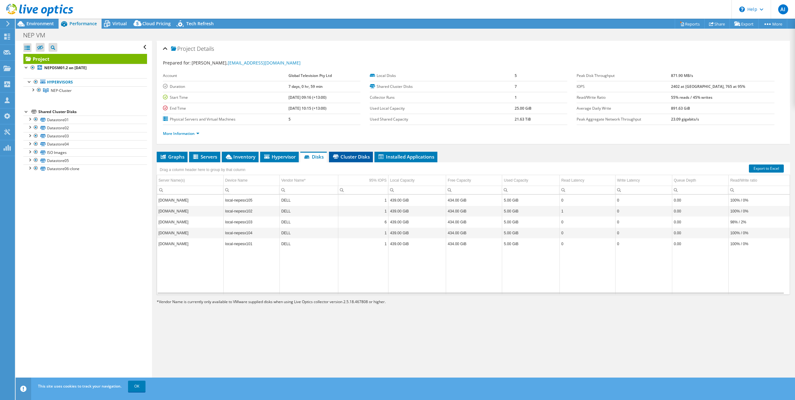
click at [359, 155] on span "Cluster Disks" at bounding box center [351, 157] width 38 height 6
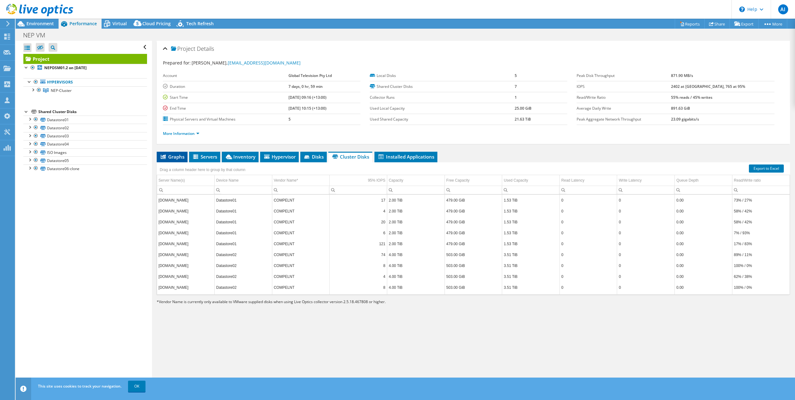
click at [169, 155] on span "Graphs" at bounding box center [172, 157] width 25 height 6
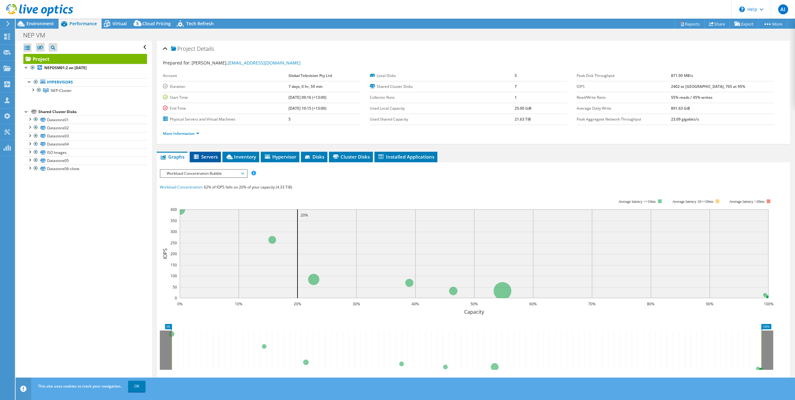
click at [205, 156] on span "Servers" at bounding box center [205, 157] width 25 height 6
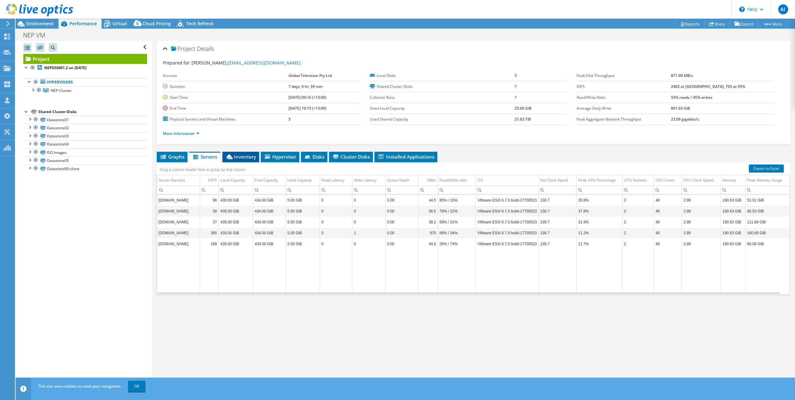
click at [245, 157] on span "Inventory" at bounding box center [240, 157] width 31 height 6
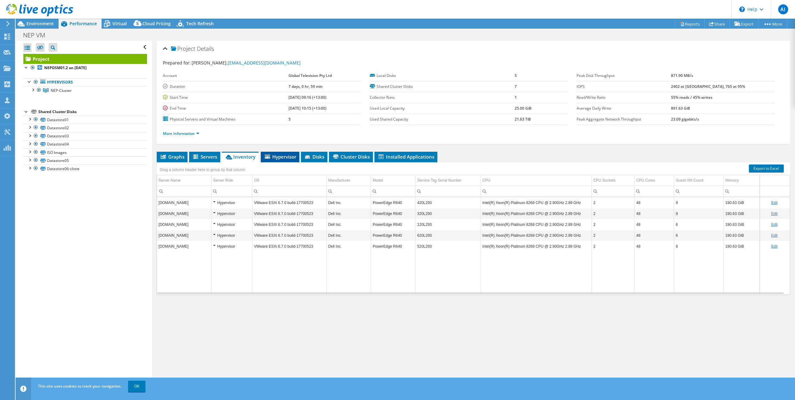
click at [283, 154] on span "Hypervisor" at bounding box center [280, 157] width 32 height 6
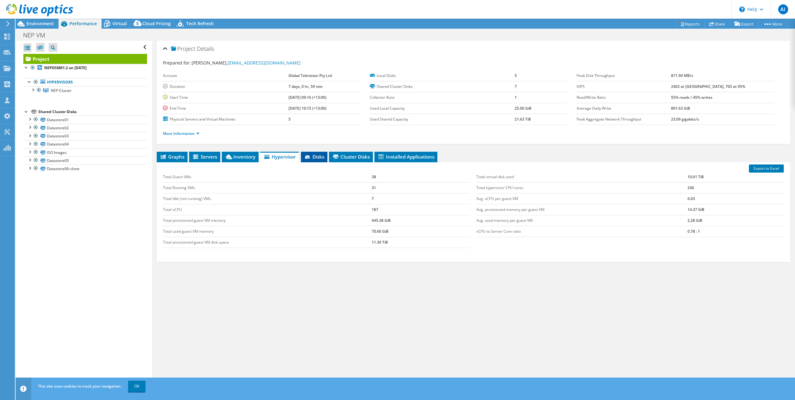
click at [307, 160] on li "Disks" at bounding box center [314, 157] width 26 height 11
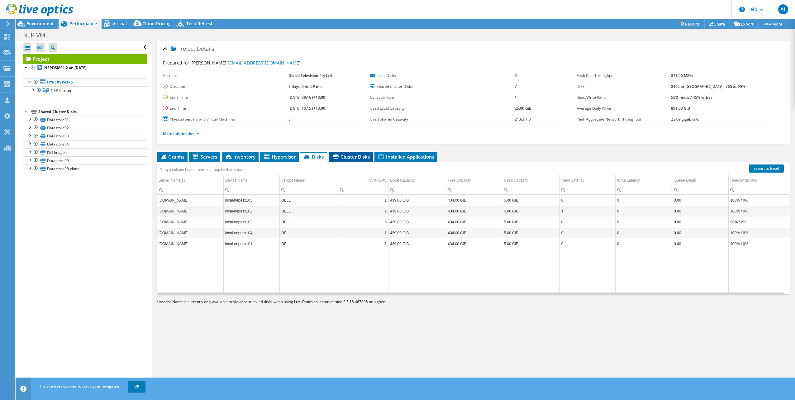
click at [359, 157] on span "Cluster Disks" at bounding box center [351, 157] width 38 height 6
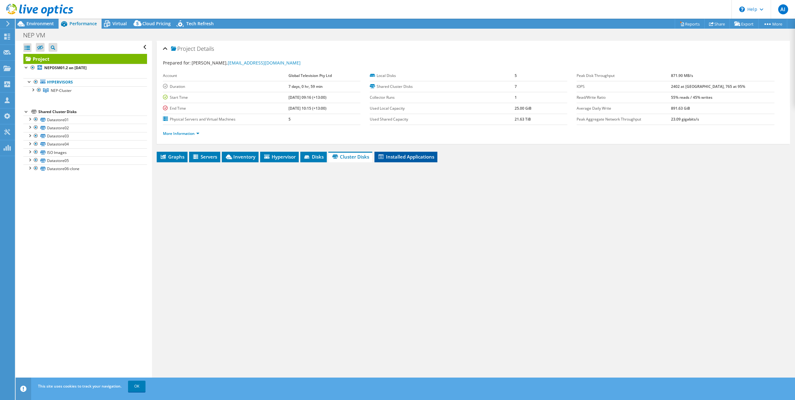
click at [412, 158] on span "Installed Applications" at bounding box center [405, 157] width 57 height 6
